Goal: Task Accomplishment & Management: Schedule interview

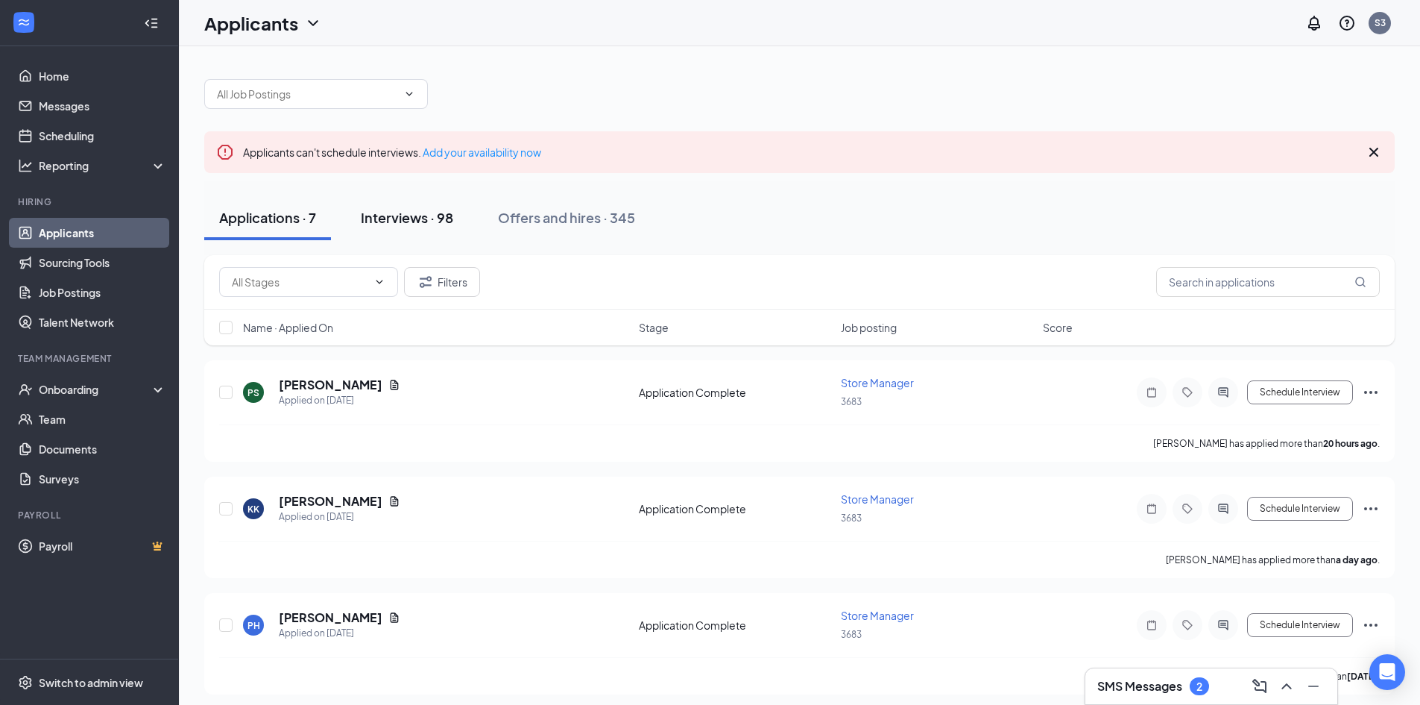
click at [432, 210] on div "Interviews · 98" at bounding box center [407, 217] width 92 height 19
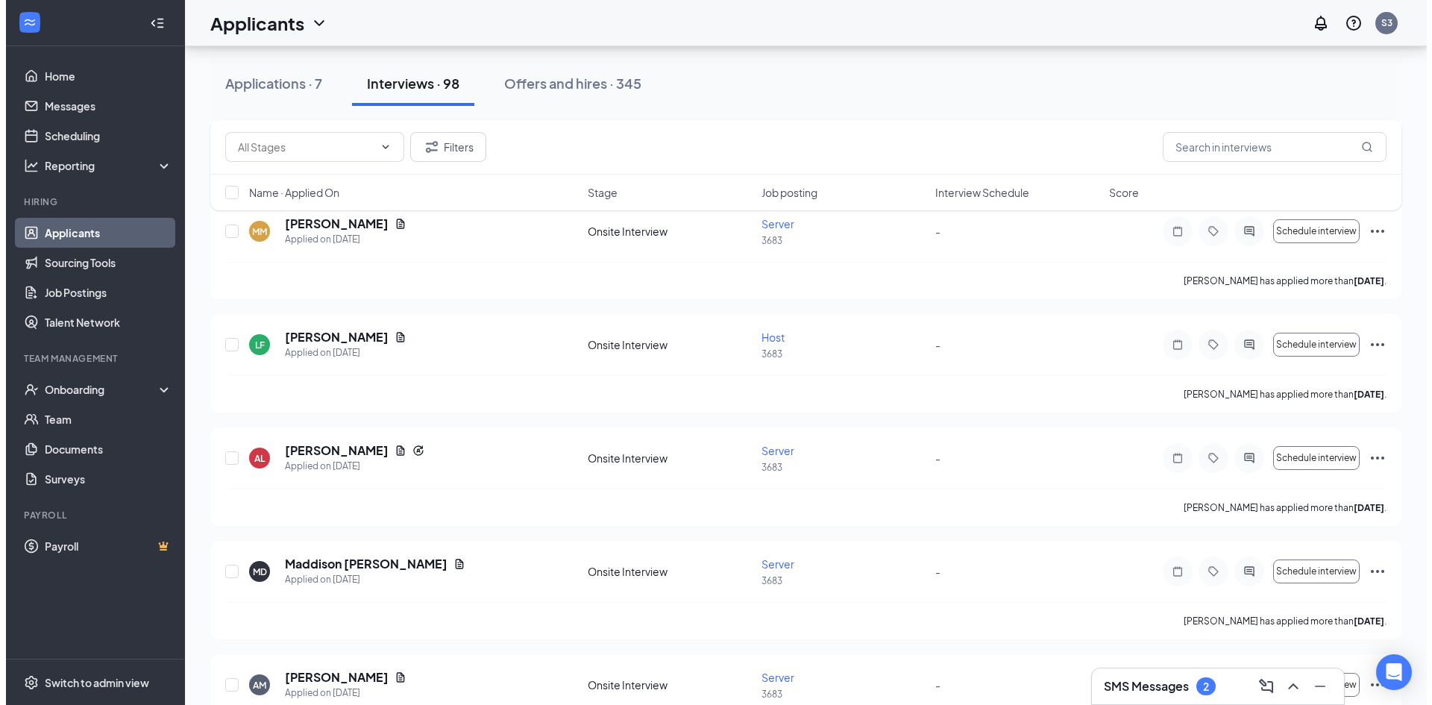
scroll to position [522, 0]
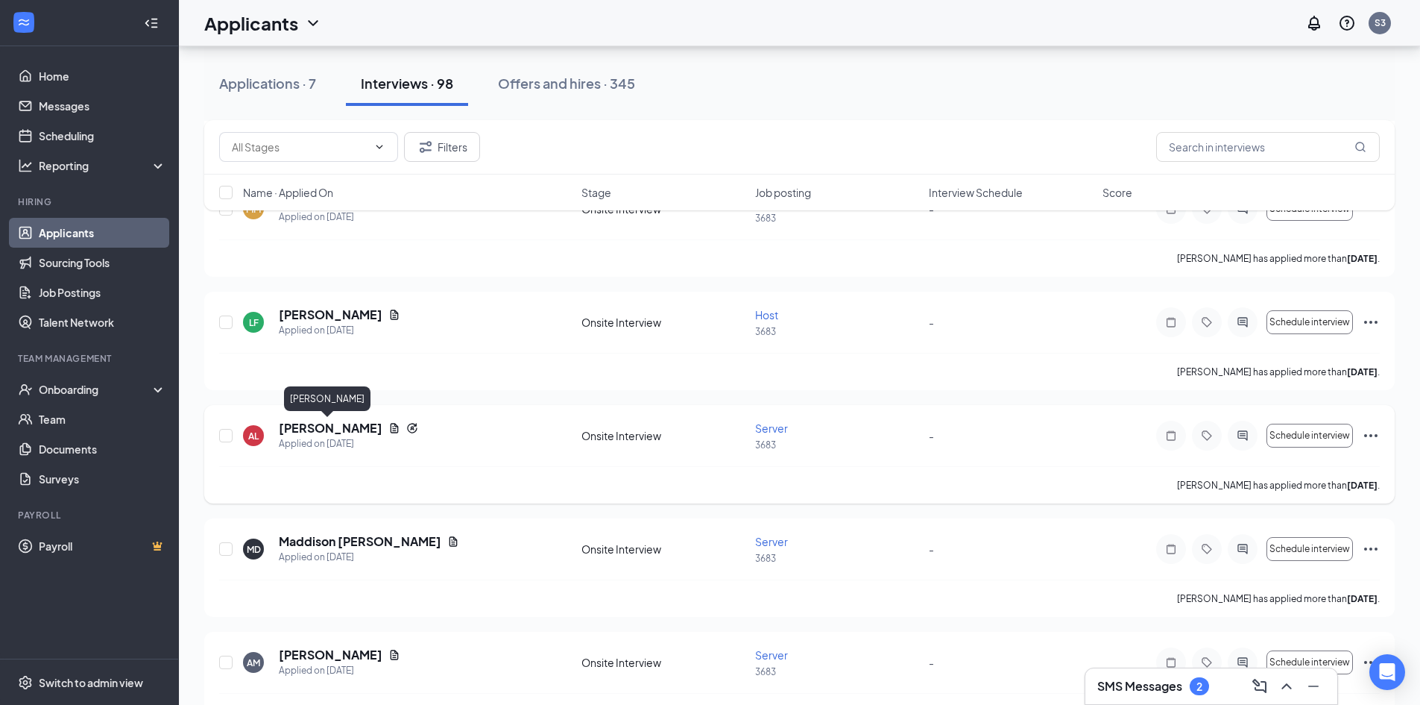
click at [333, 429] on h5 "[PERSON_NAME]" at bounding box center [331, 428] width 104 height 16
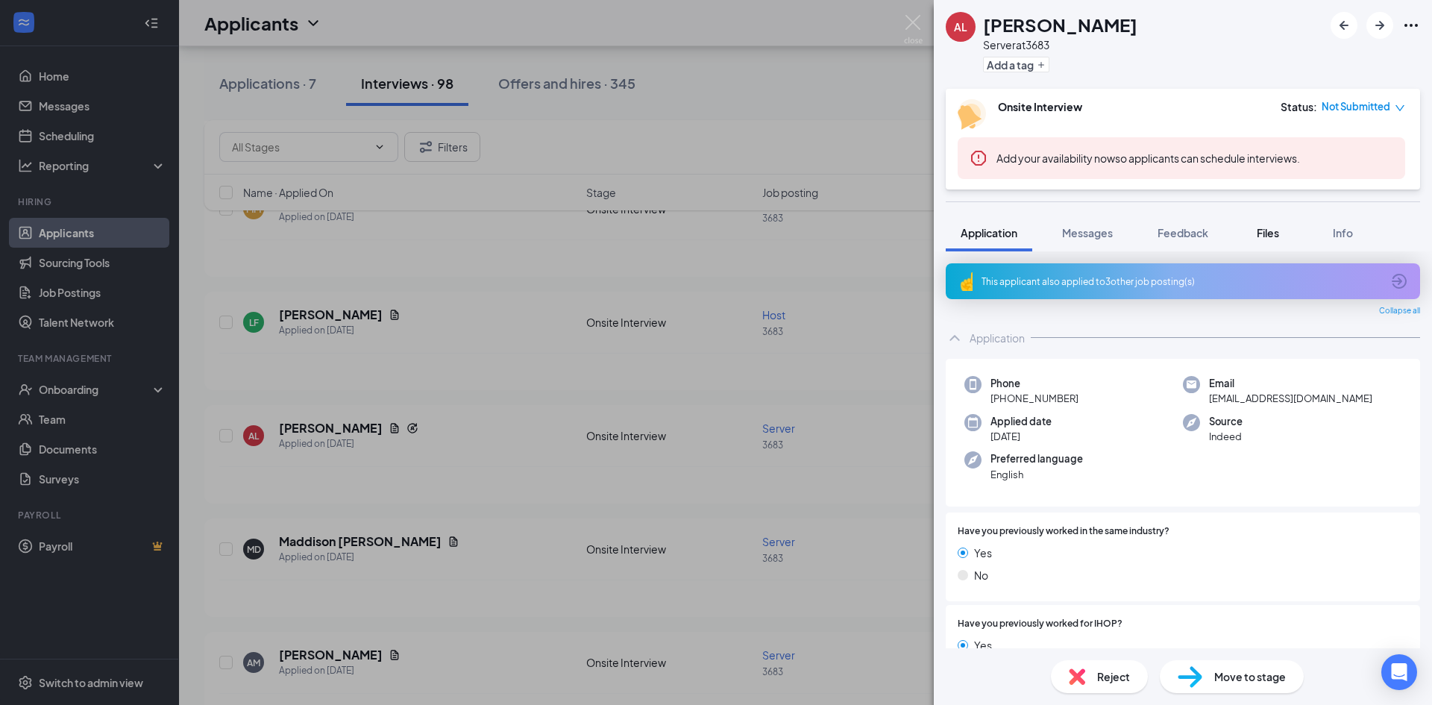
click at [1271, 237] on span "Files" at bounding box center [1267, 232] width 22 height 13
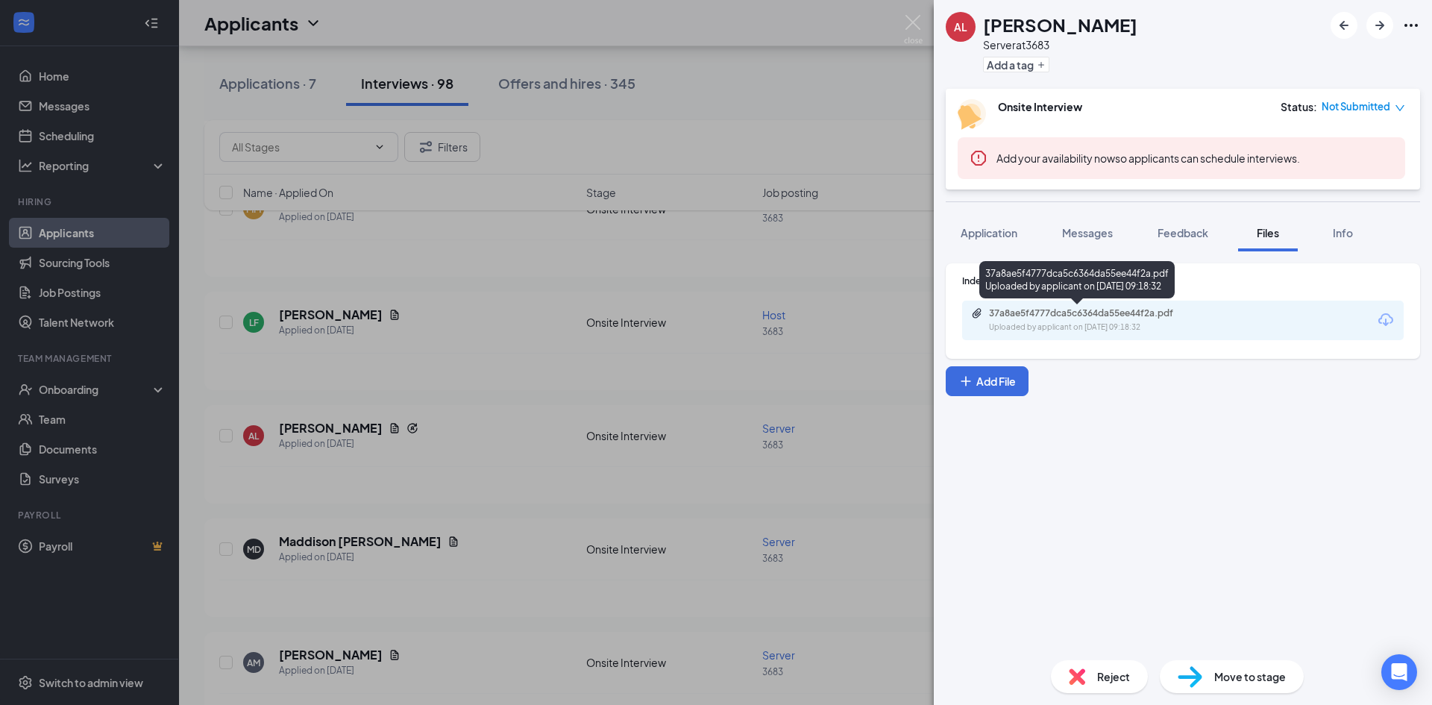
click at [1139, 321] on div "Uploaded by applicant on [DATE] 09:18:32" at bounding box center [1101, 327] width 224 height 12
click at [969, 237] on span "Application" at bounding box center [988, 232] width 57 height 13
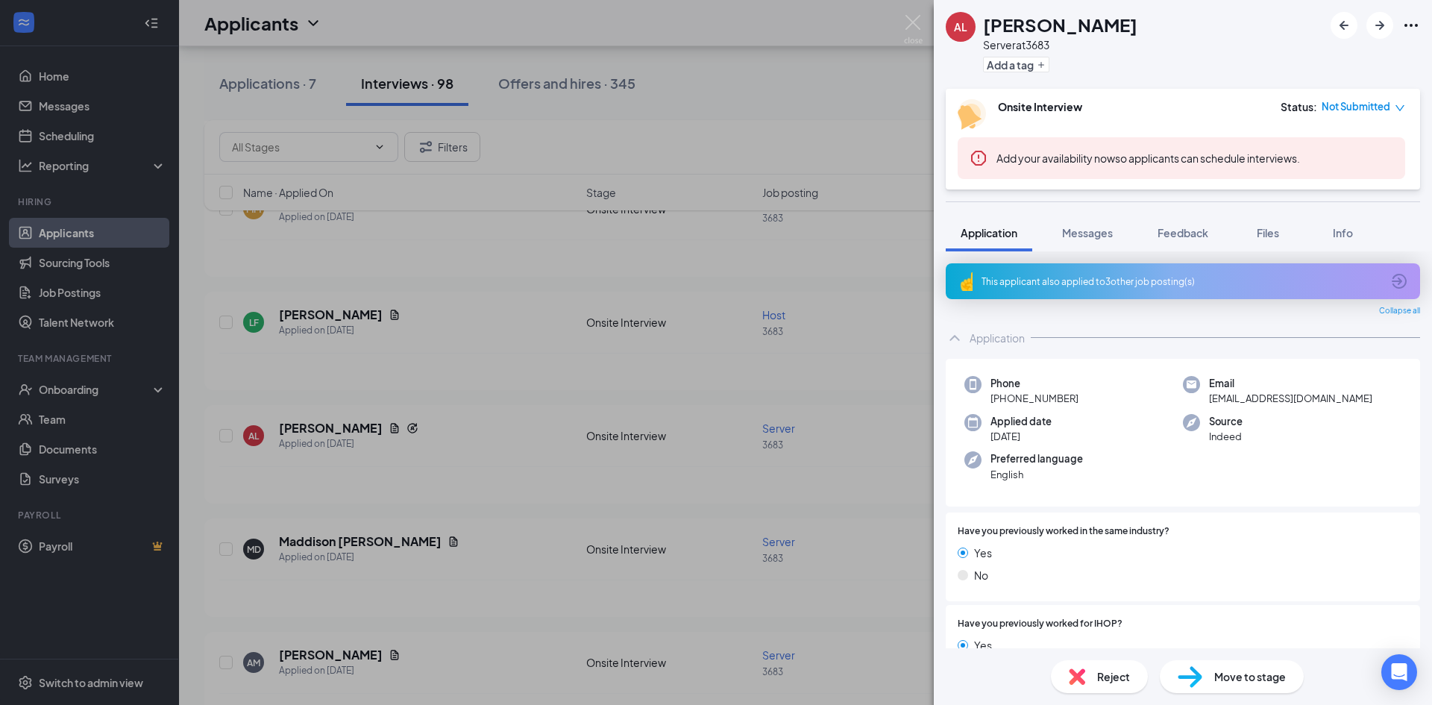
click at [699, 476] on div "AL [PERSON_NAME] Server at 3683 Add a tag Onsite Interview Status : Not Submitt…" at bounding box center [716, 352] width 1432 height 705
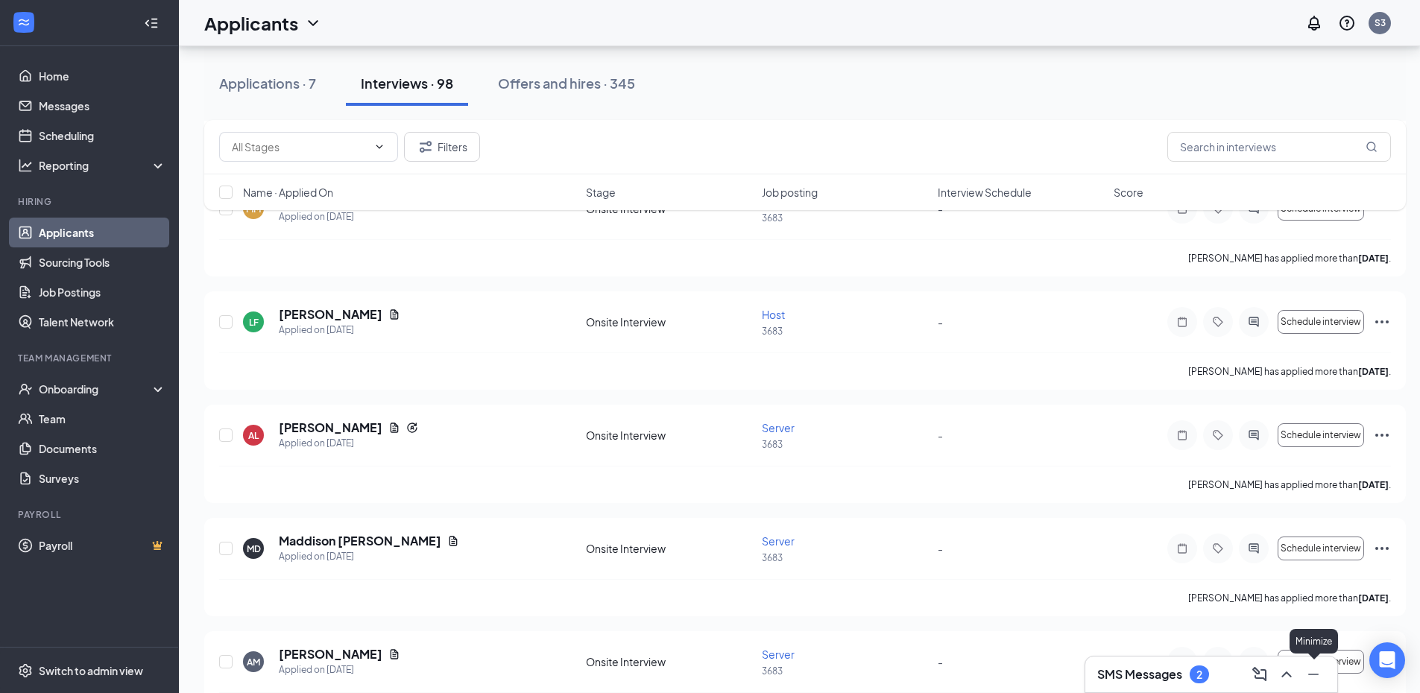
click at [1308, 672] on icon "Minimize" at bounding box center [1314, 675] width 18 height 18
click at [1383, 614] on icon "ChatActive" at bounding box center [1387, 609] width 15 height 15
click at [1159, 678] on div "SMS Messages 2" at bounding box center [1212, 675] width 228 height 24
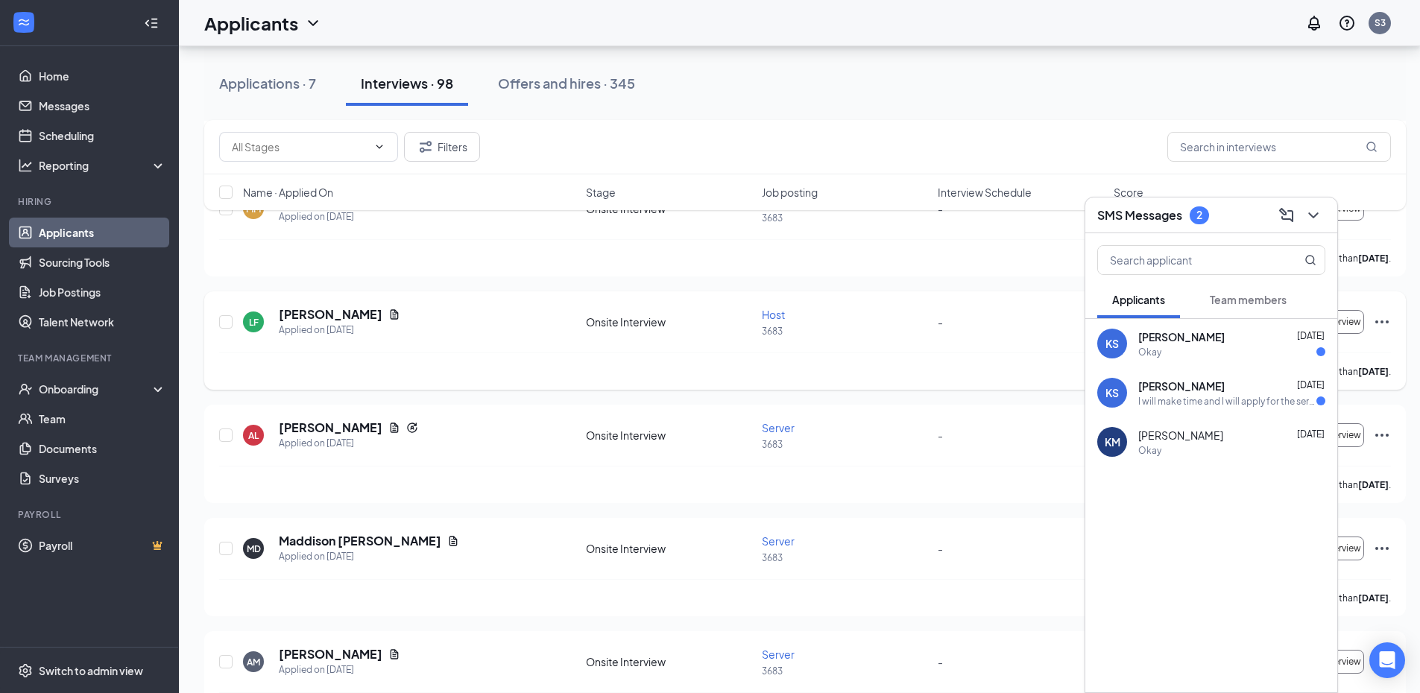
drag, startPoint x: 957, startPoint y: 327, endPoint x: 1031, endPoint y: 329, distance: 73.8
click at [963, 327] on div "-" at bounding box center [1021, 322] width 167 height 16
click at [913, 102] on div "Applications · 7 Interviews · 98 Offers and hires · 345" at bounding box center [805, 83] width 1202 height 45
click at [1310, 220] on icon "ChevronDown" at bounding box center [1314, 216] width 18 height 18
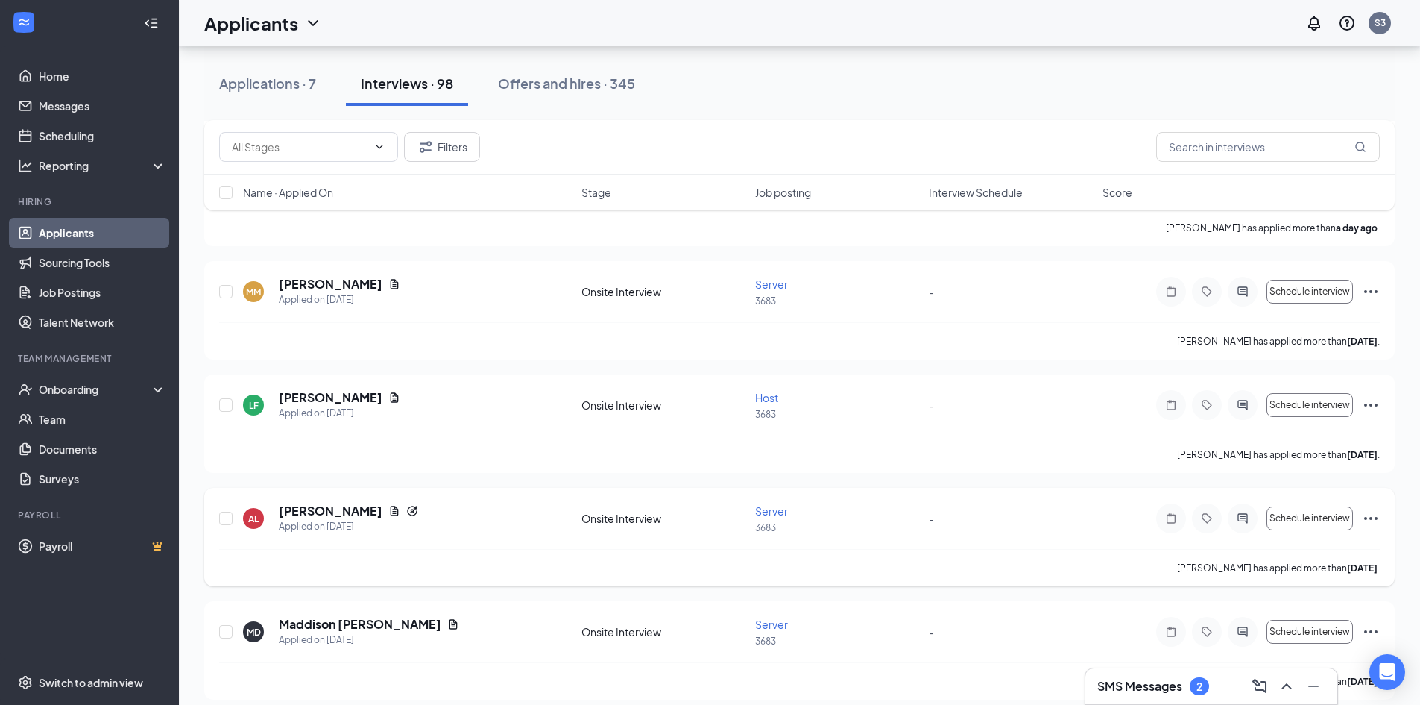
scroll to position [596, 0]
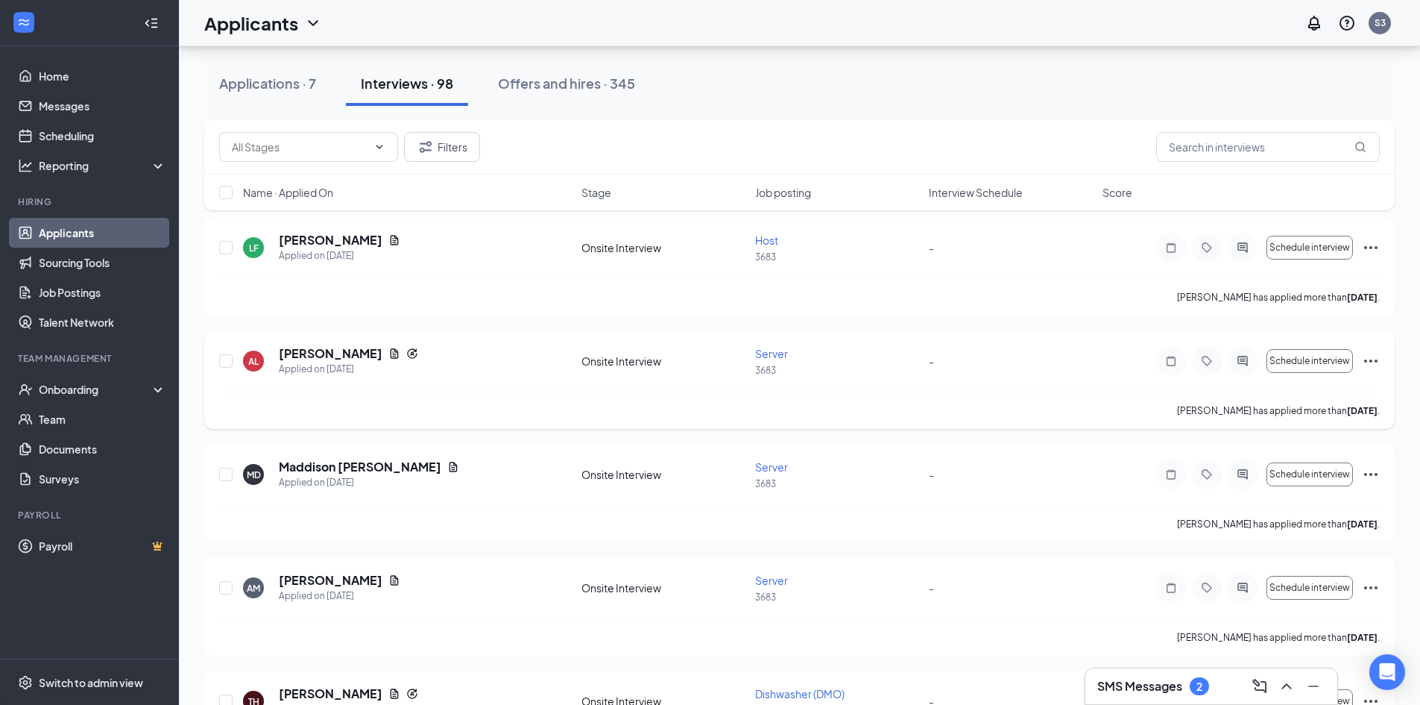
drag, startPoint x: 1355, startPoint y: 356, endPoint x: 1304, endPoint y: 364, distance: 51.4
click at [1354, 356] on div "Schedule interview" at bounding box center [1268, 361] width 224 height 30
click at [1304, 364] on span "Schedule interview" at bounding box center [1310, 361] width 81 height 10
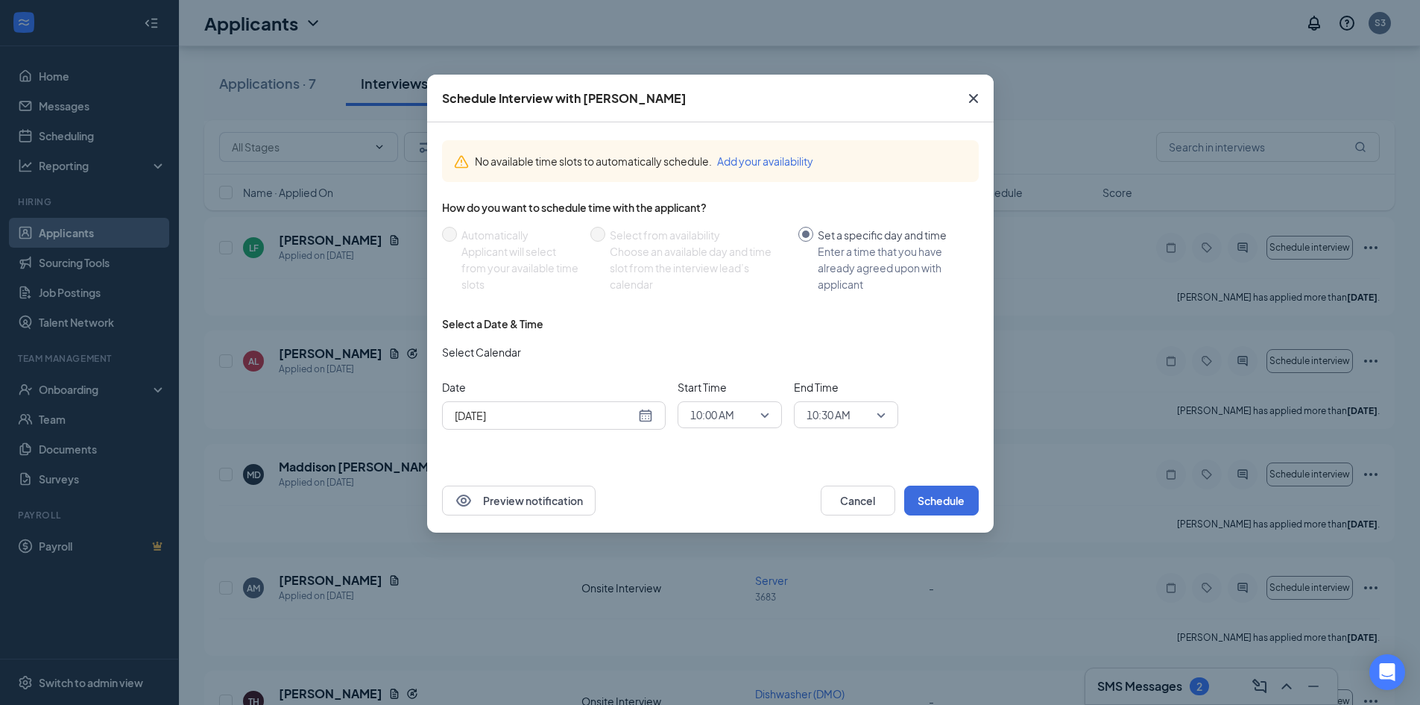
click at [733, 417] on span "10:00 AM" at bounding box center [712, 414] width 44 height 22
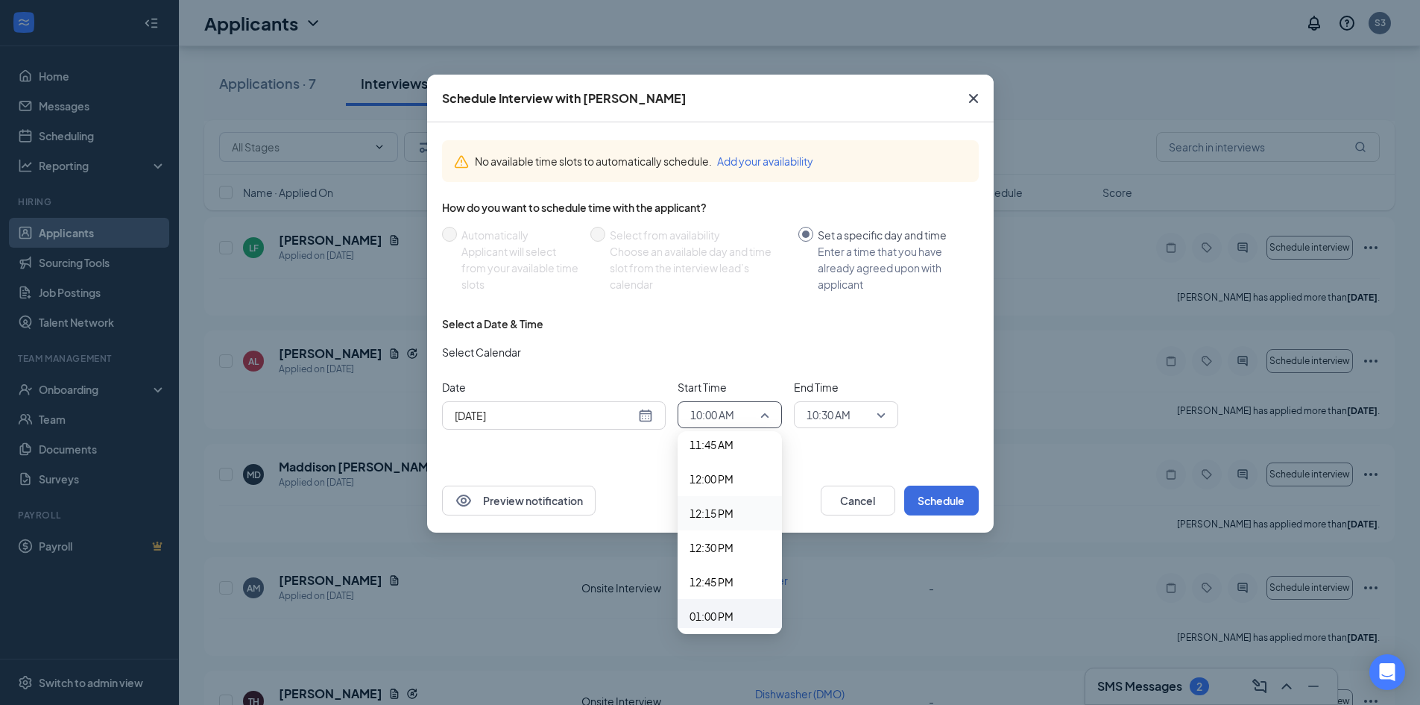
scroll to position [1664, 0]
click at [719, 606] on span "01:15 PM" at bounding box center [712, 609] width 44 height 16
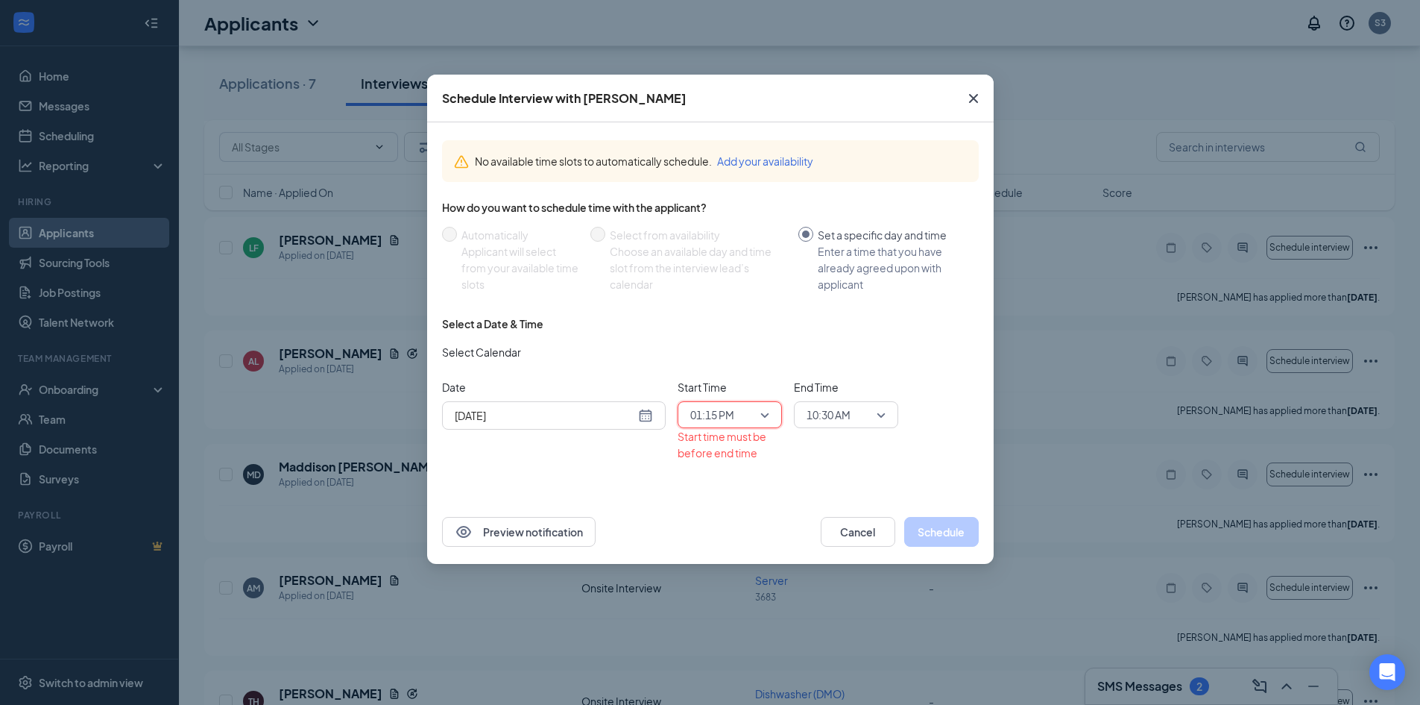
click at [851, 422] on span "10:30 AM" at bounding box center [829, 414] width 44 height 22
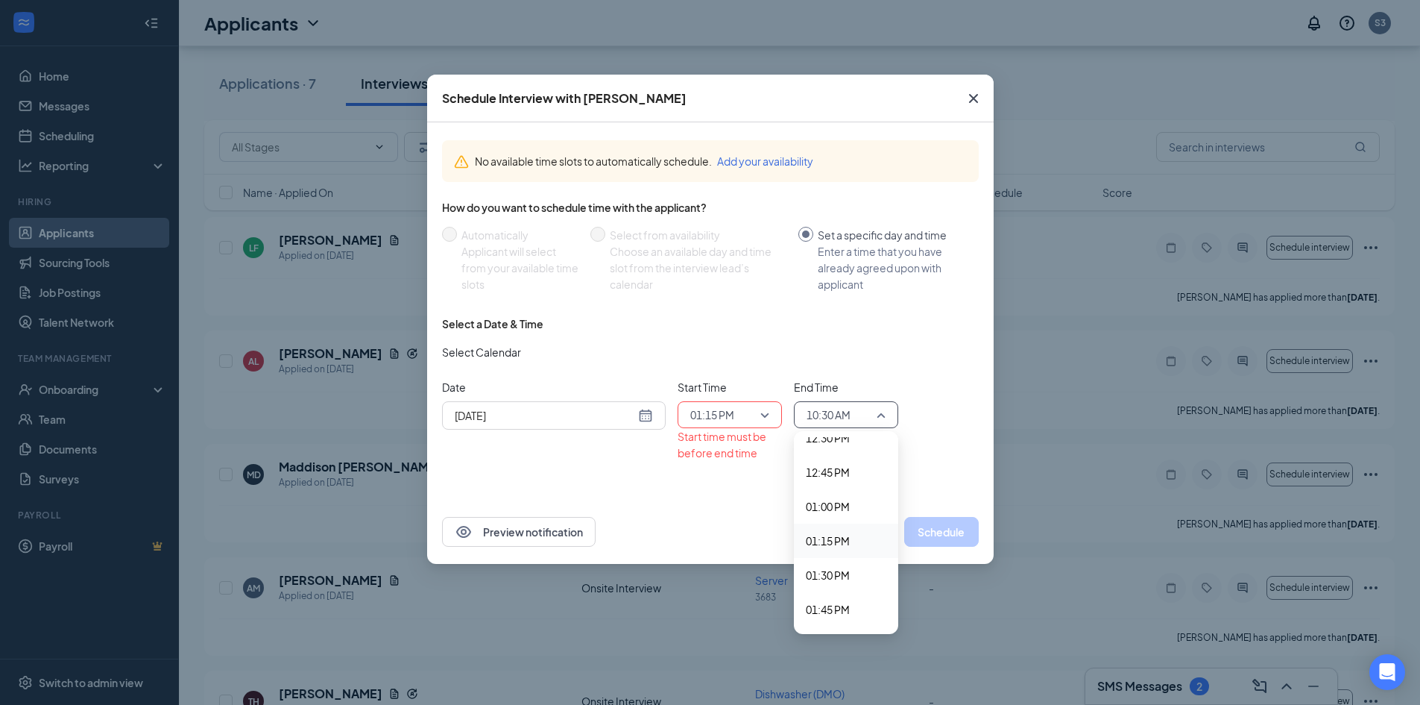
scroll to position [1807, 0]
click at [836, 506] on span "01:30 PM" at bounding box center [828, 500] width 44 height 16
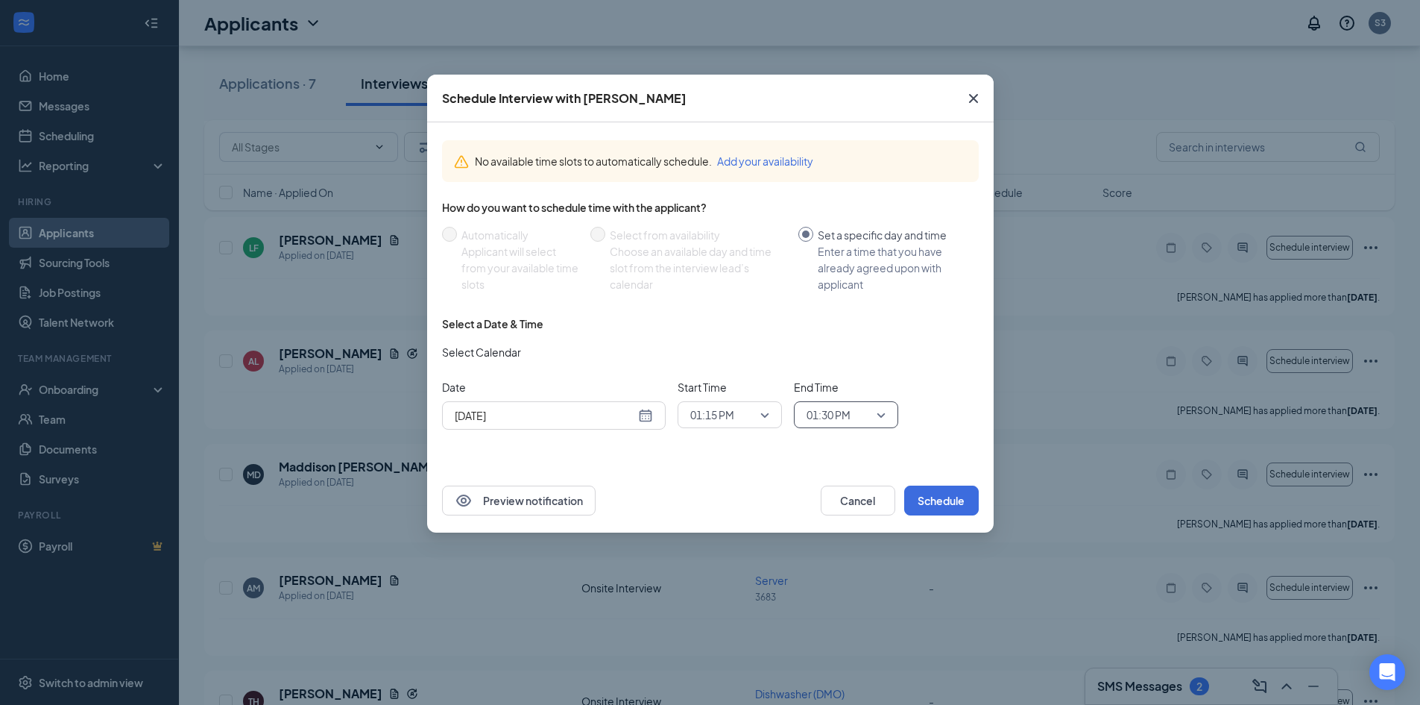
click at [588, 418] on input "[DATE]" at bounding box center [545, 415] width 180 height 16
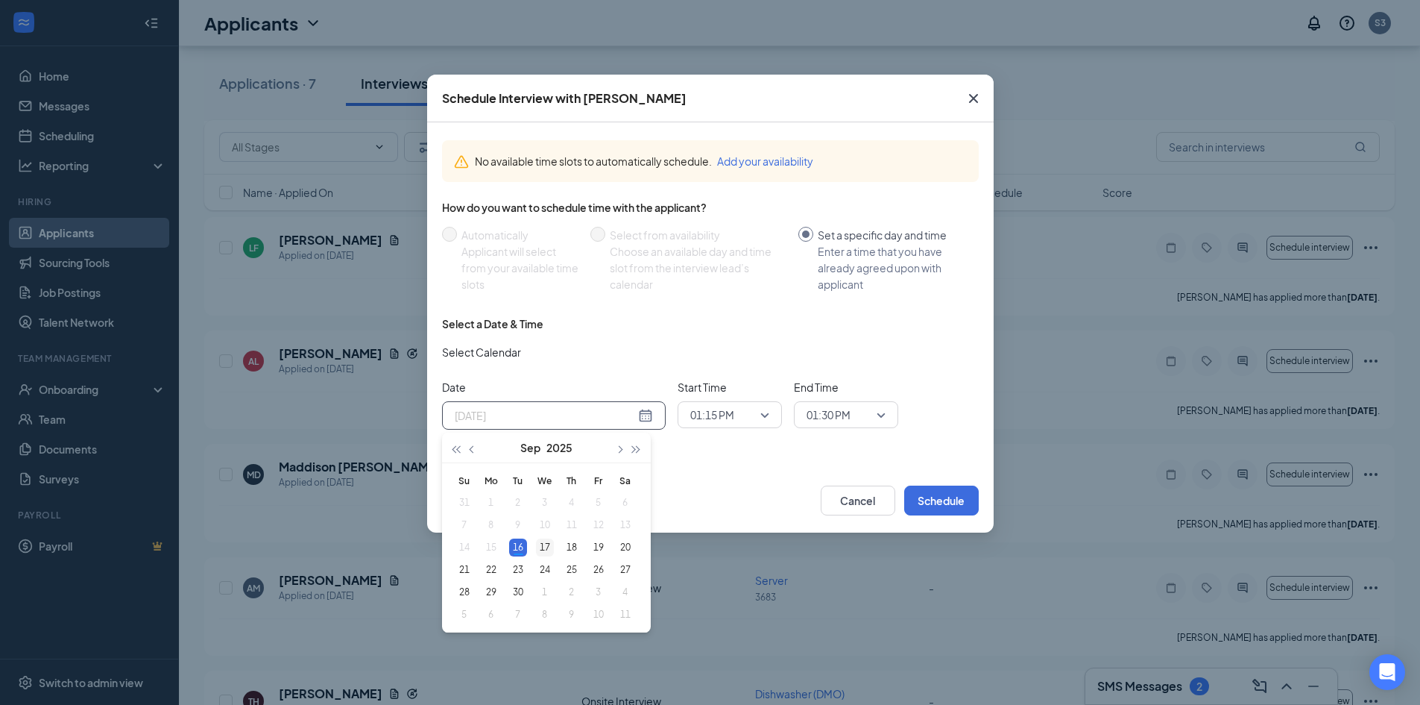
type input "[DATE]"
click at [547, 544] on div "17" at bounding box center [545, 547] width 18 height 18
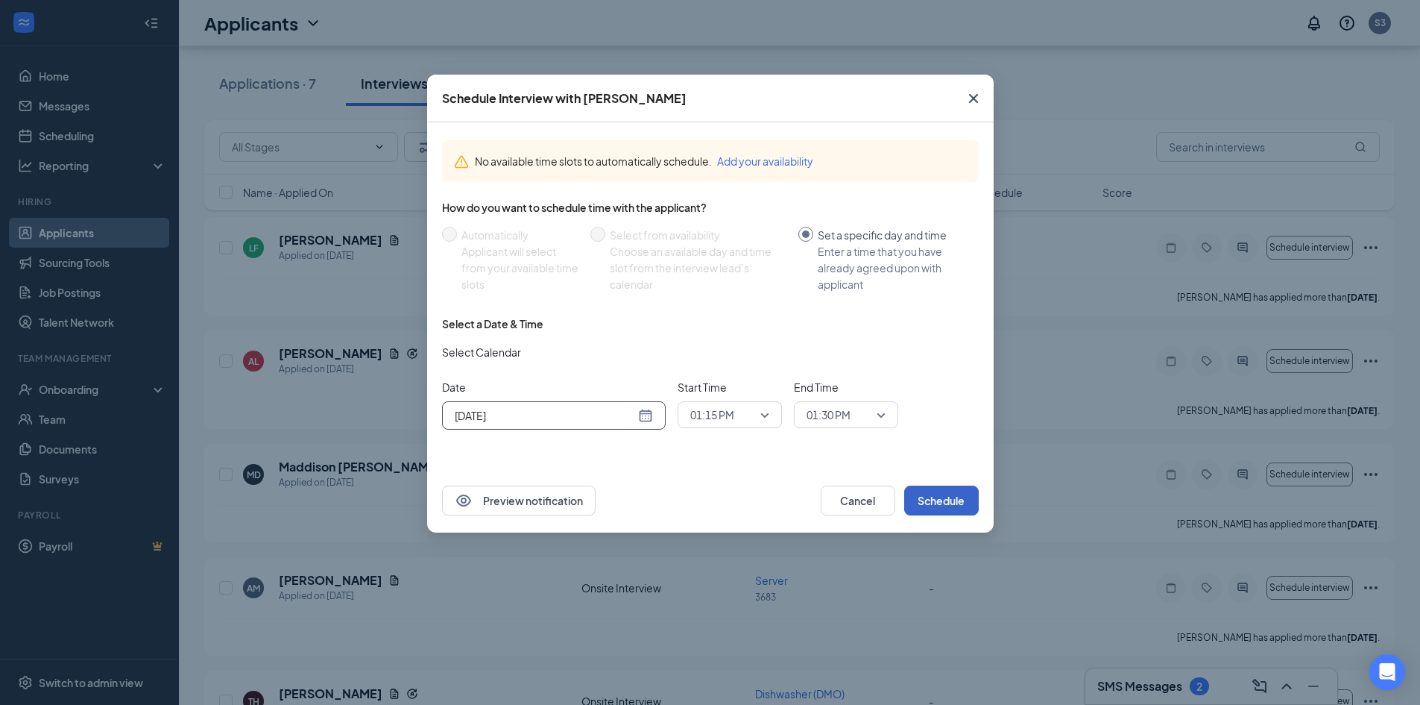
click at [924, 500] on button "Schedule" at bounding box center [941, 500] width 75 height 30
